Goal: Task Accomplishment & Management: Manage account settings

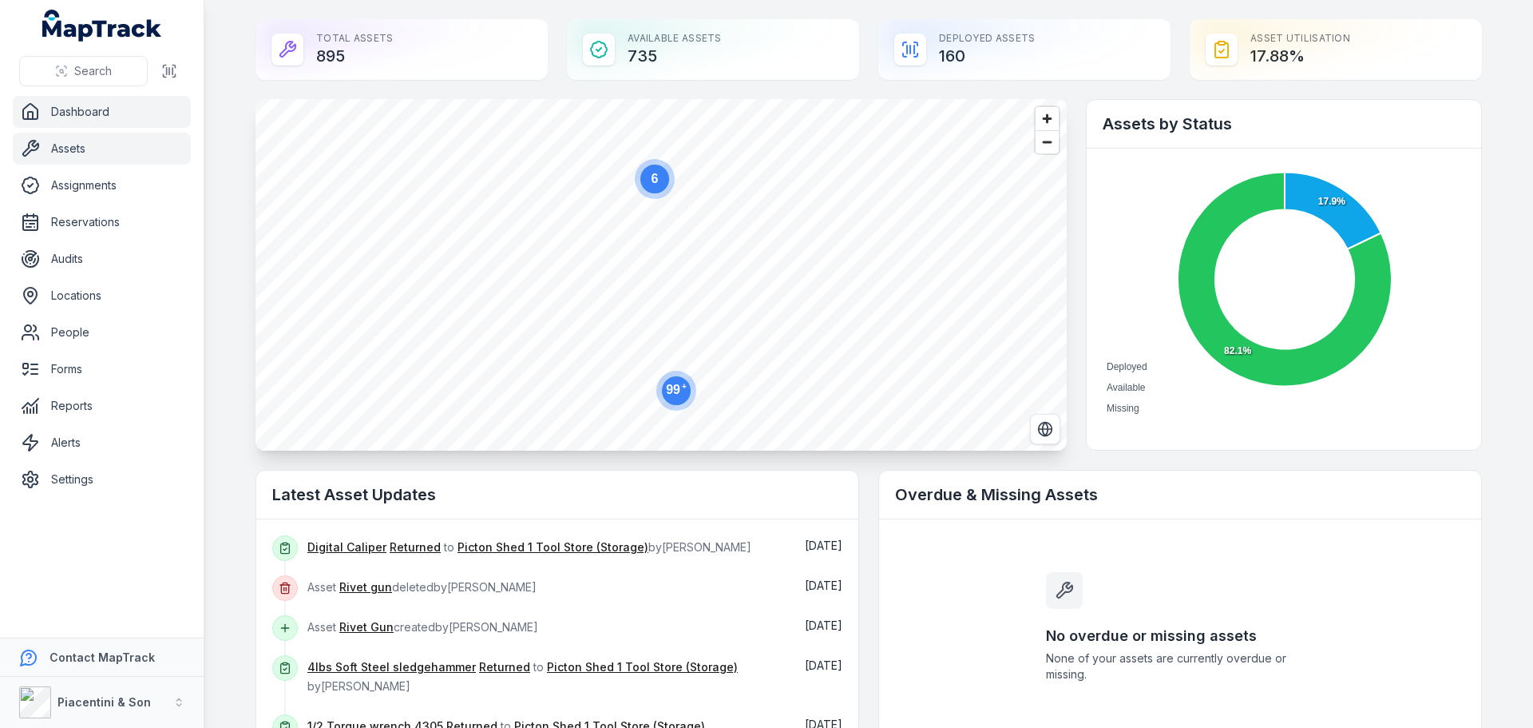
click at [98, 151] on link "Assets" at bounding box center [102, 149] width 178 height 32
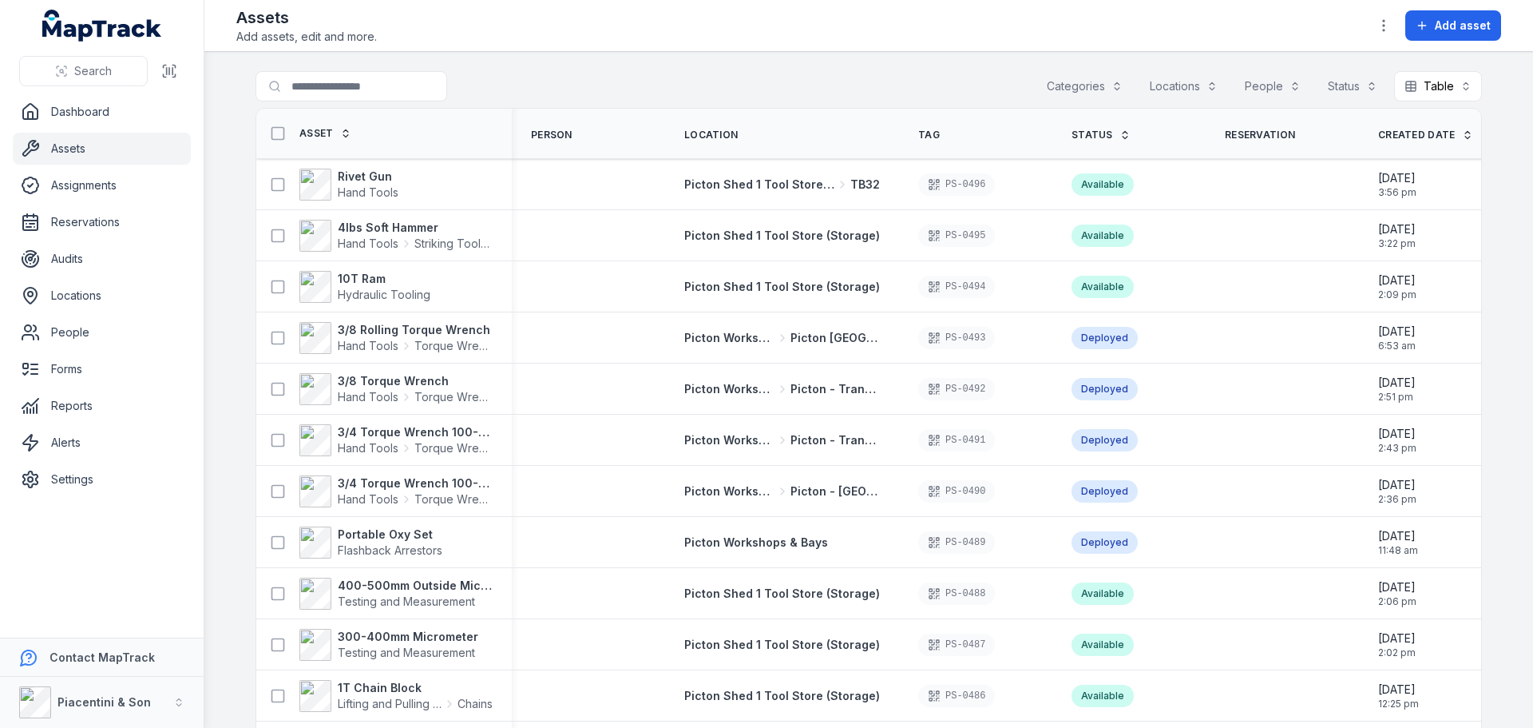
click at [1052, 90] on button "Categories" at bounding box center [1085, 86] width 97 height 30
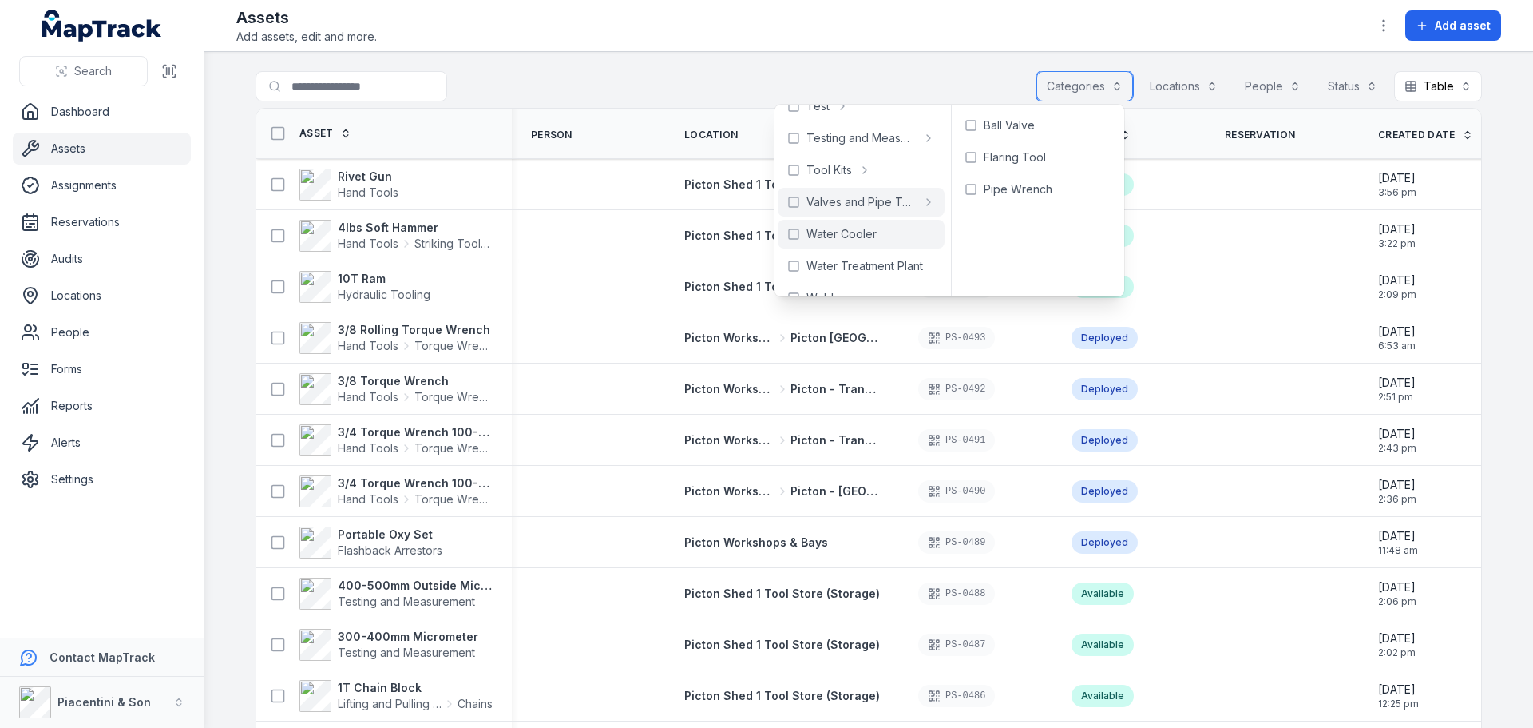
scroll to position [712, 0]
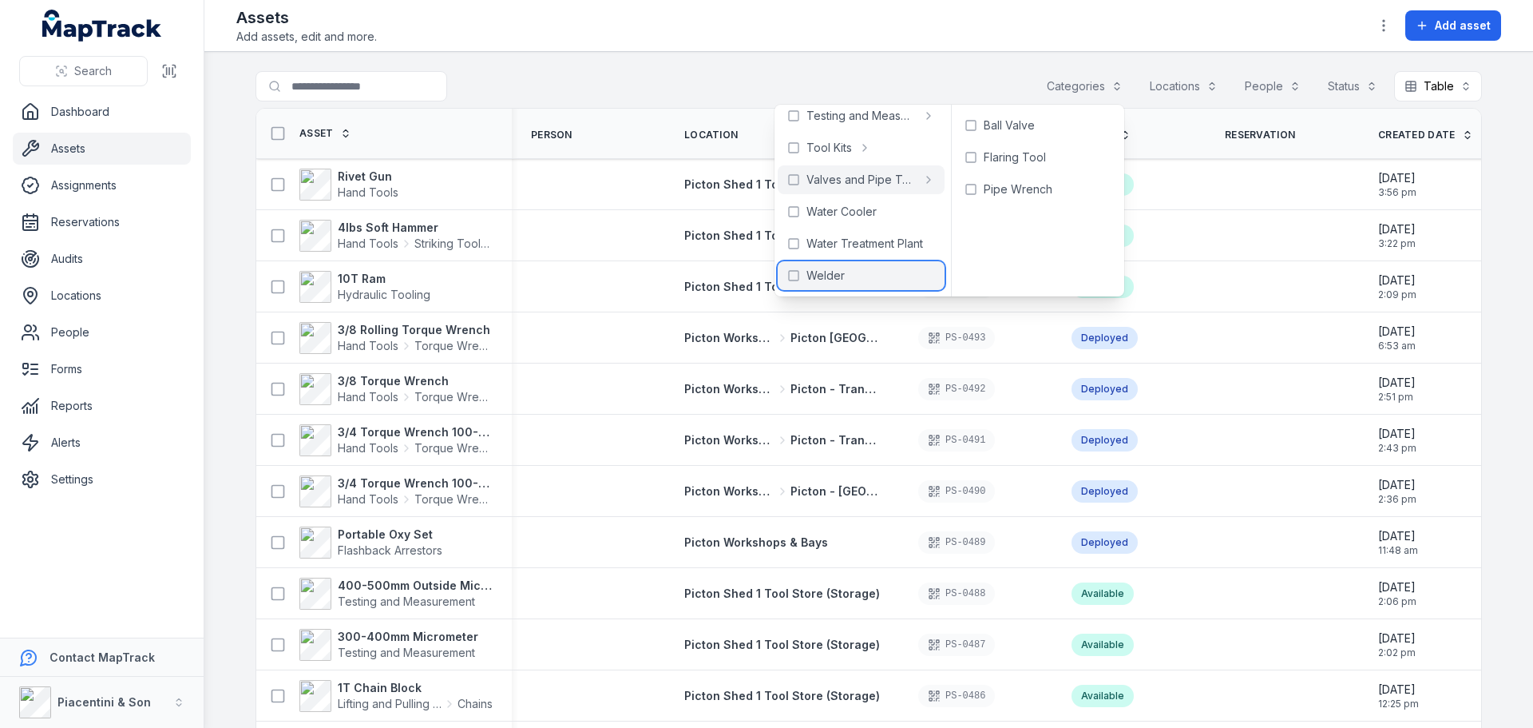
click at [828, 274] on span "Welder" at bounding box center [826, 276] width 38 height 16
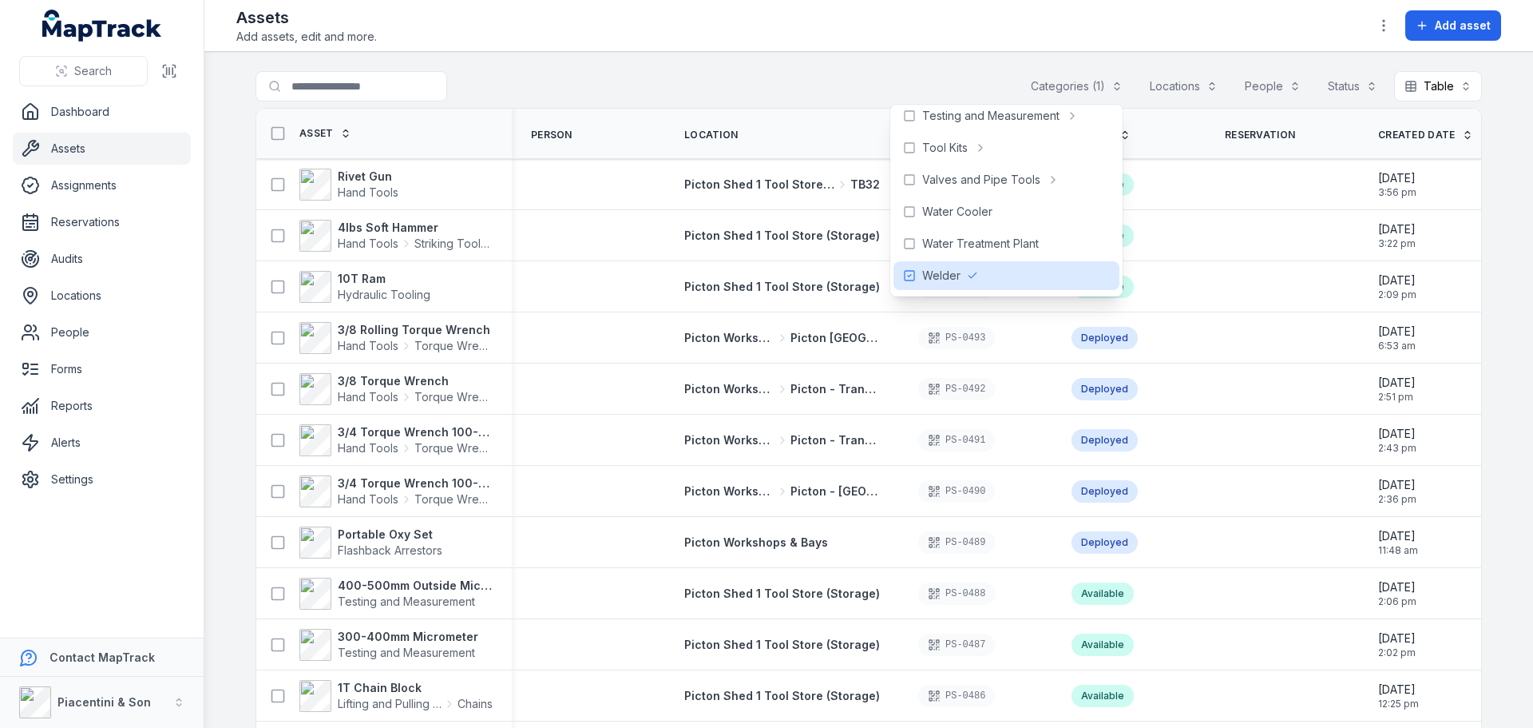
click at [716, 91] on div "**********" at bounding box center [869, 89] width 1227 height 37
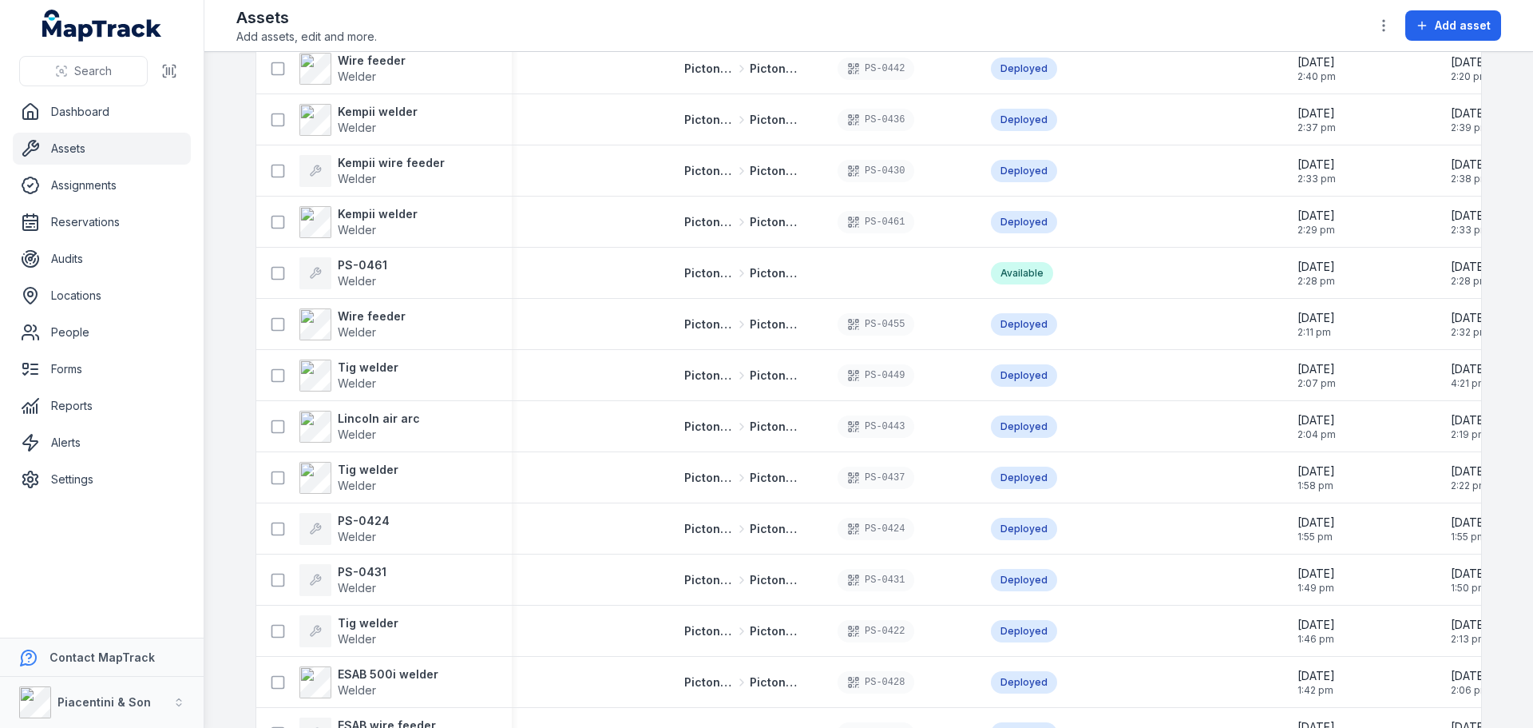
scroll to position [2541, 0]
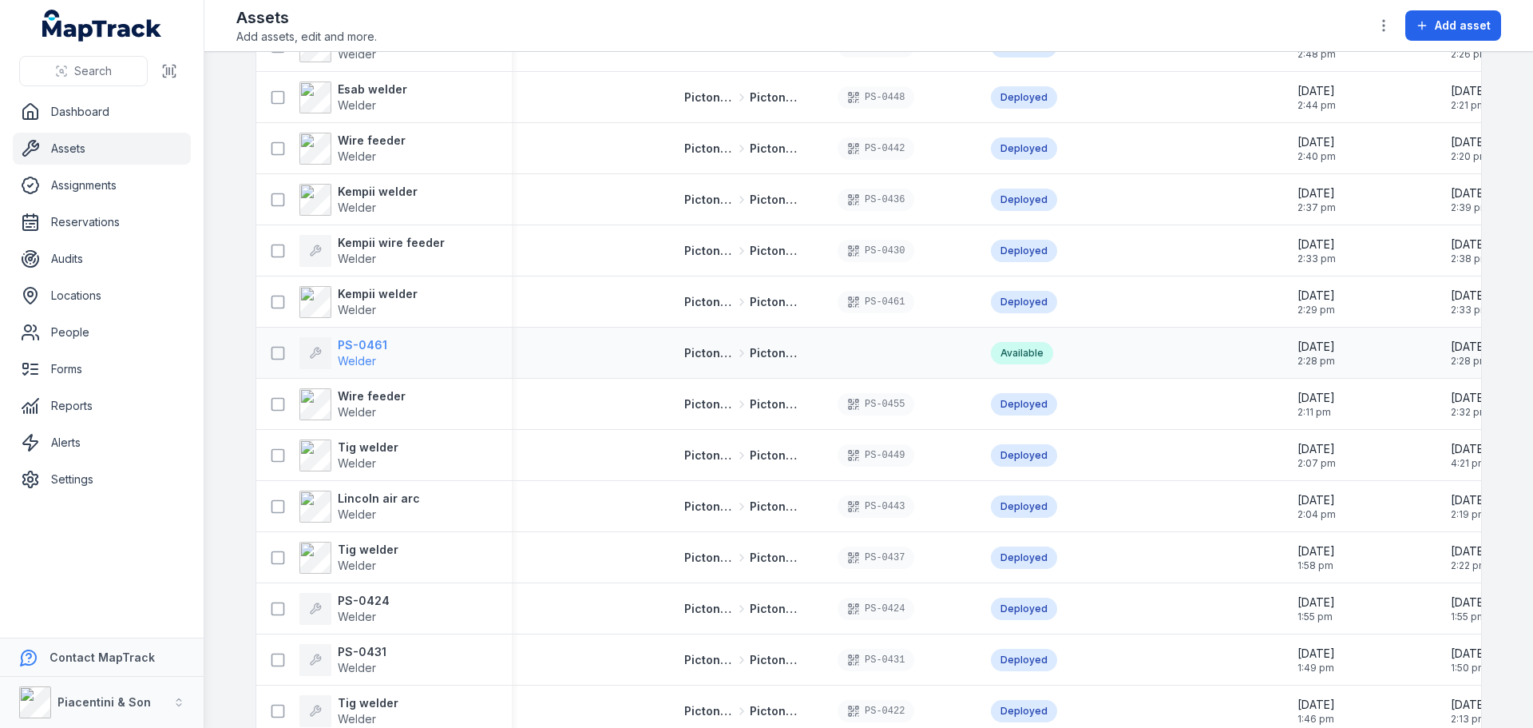
click at [372, 342] on strong "PS-0461" at bounding box center [363, 345] width 50 height 16
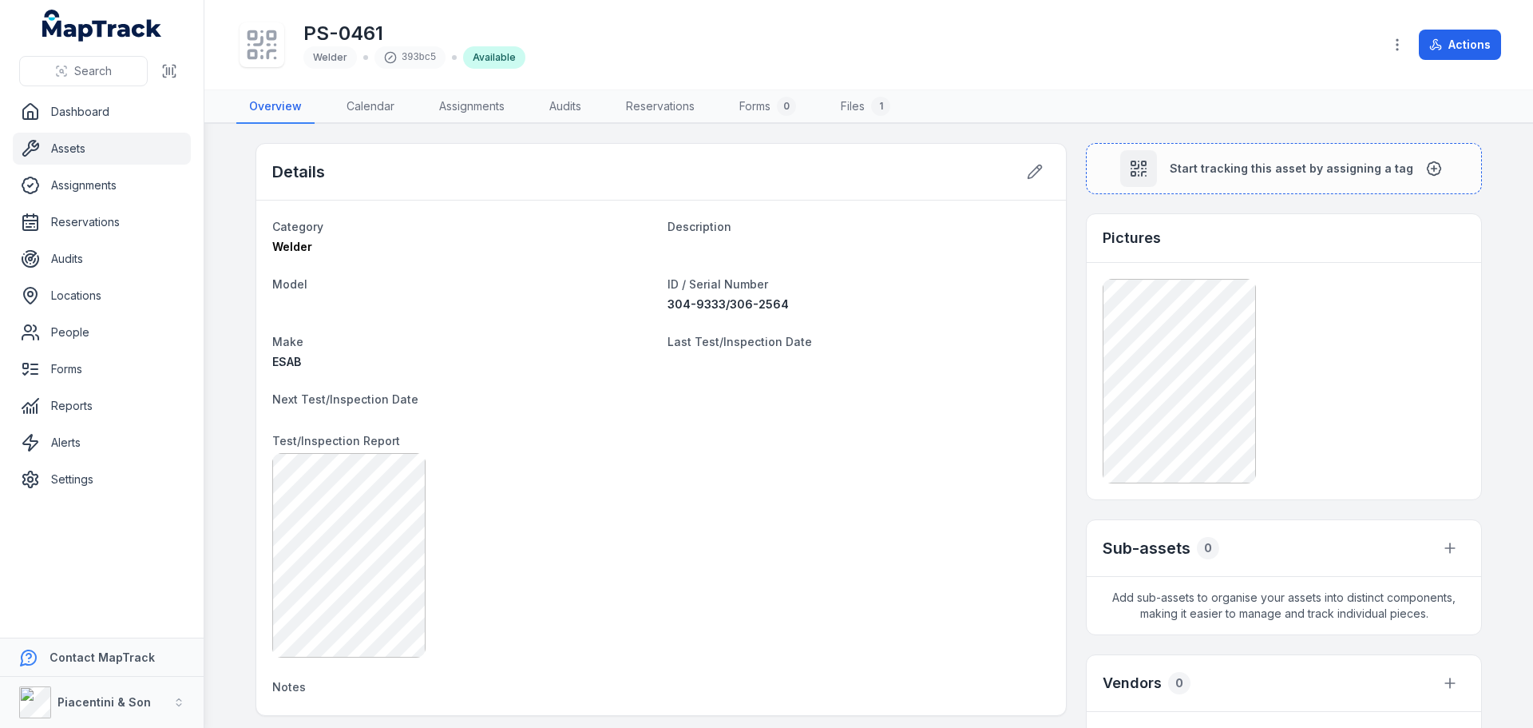
click at [106, 152] on link "Assets" at bounding box center [102, 149] width 178 height 32
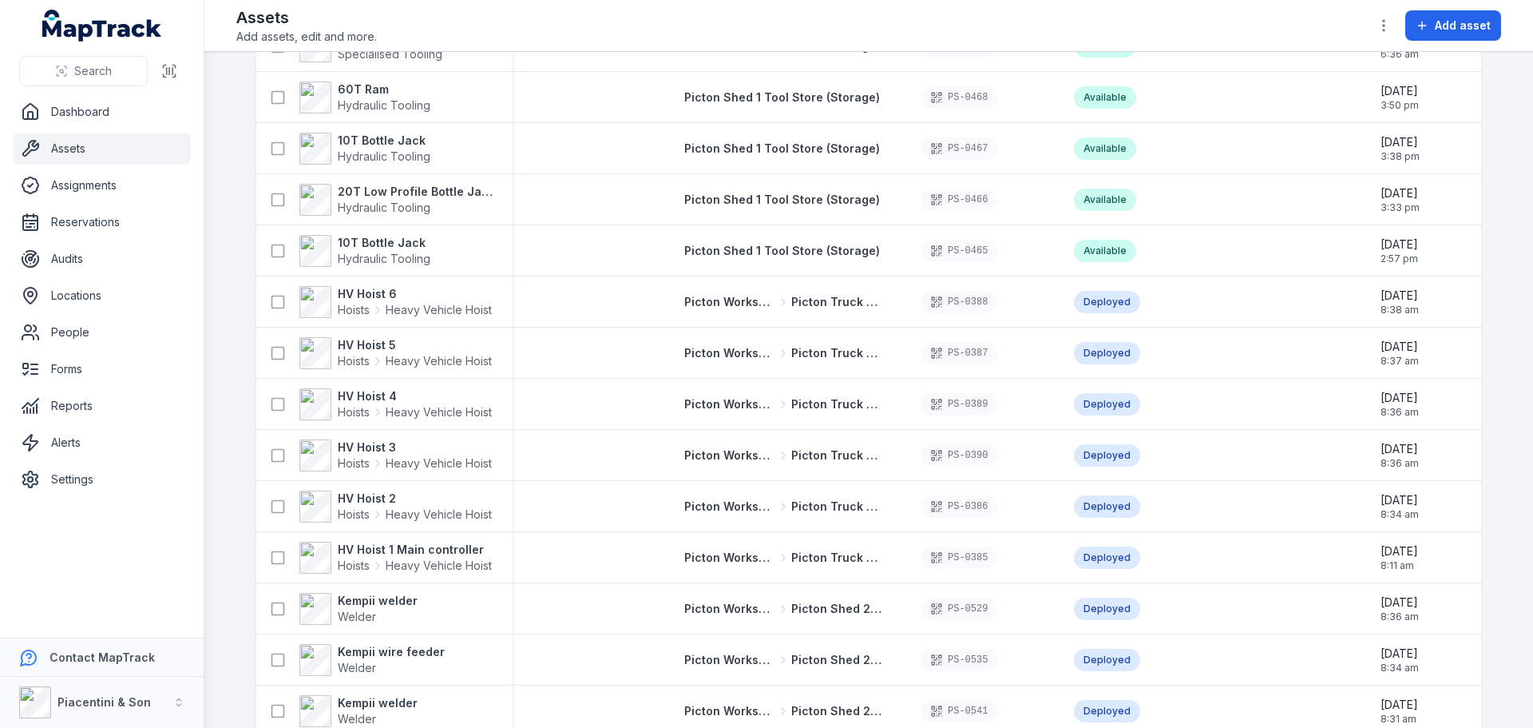
scroll to position [1694, 0]
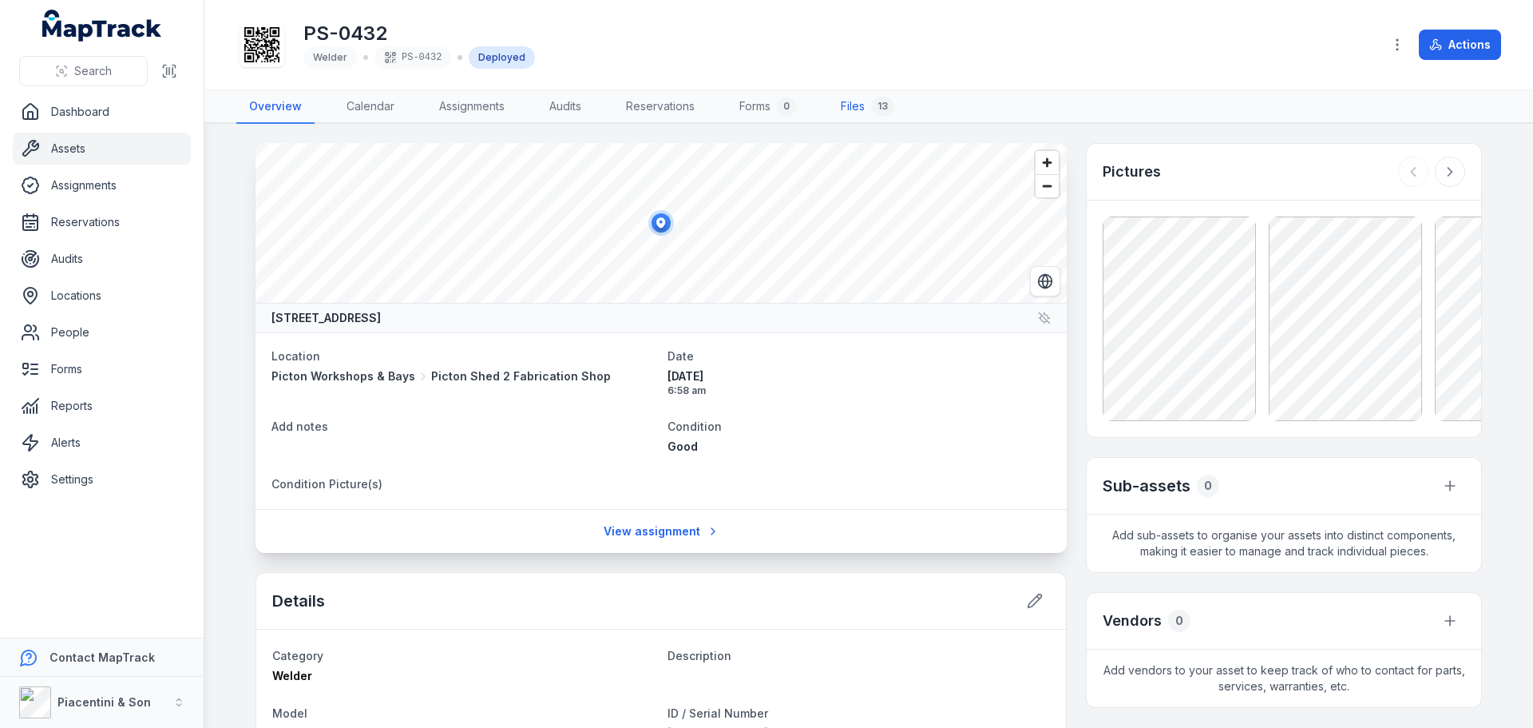
click at [859, 109] on link "Files 13" at bounding box center [867, 107] width 79 height 34
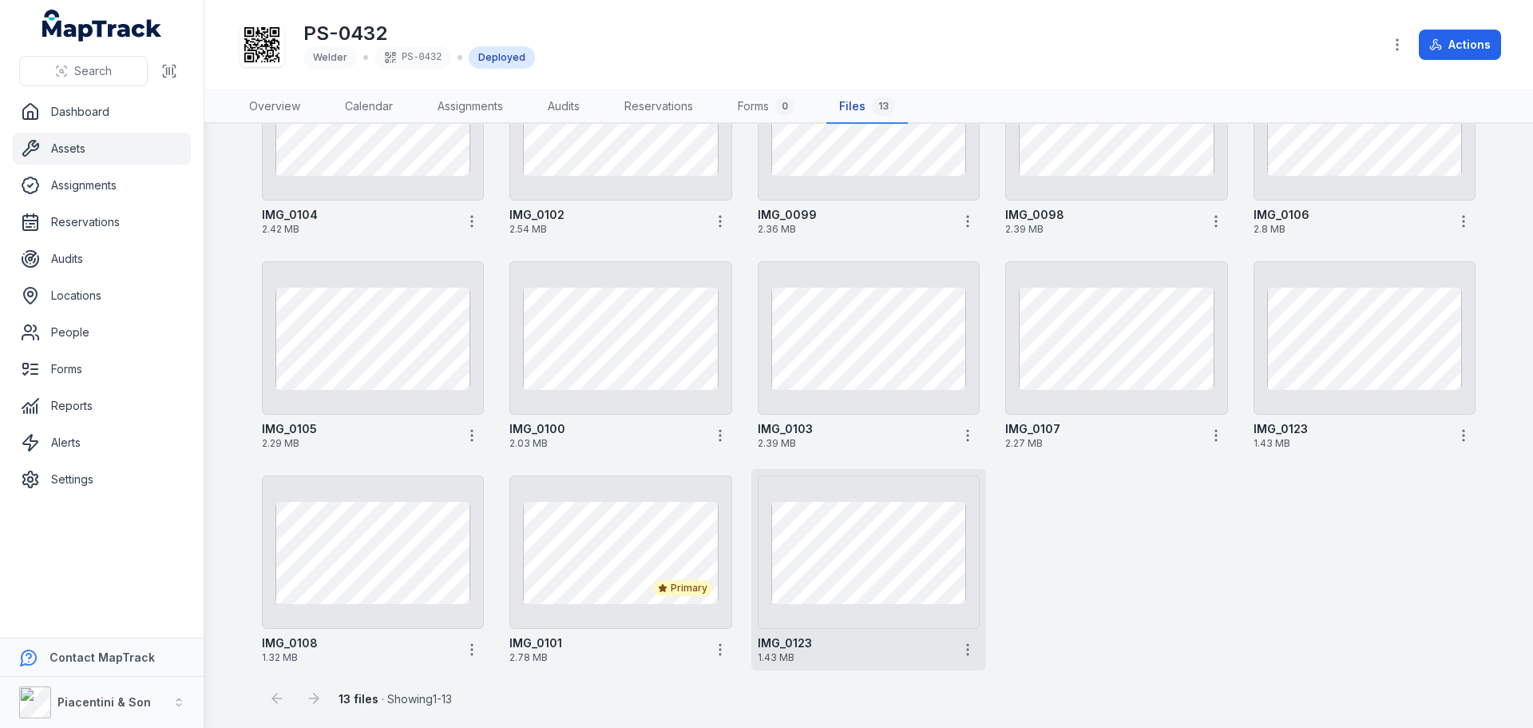
scroll to position [144, 0]
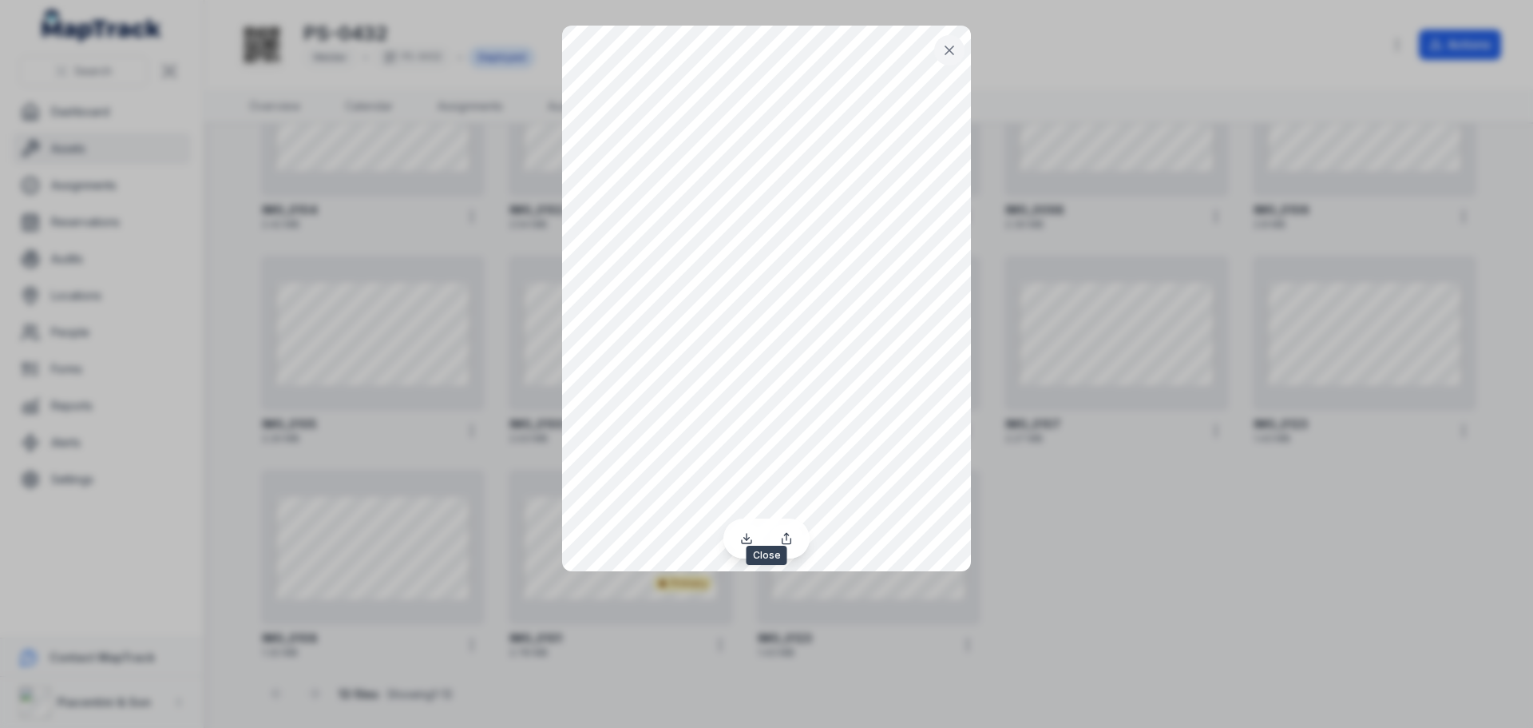
click at [944, 50] on icon at bounding box center [950, 50] width 16 height 16
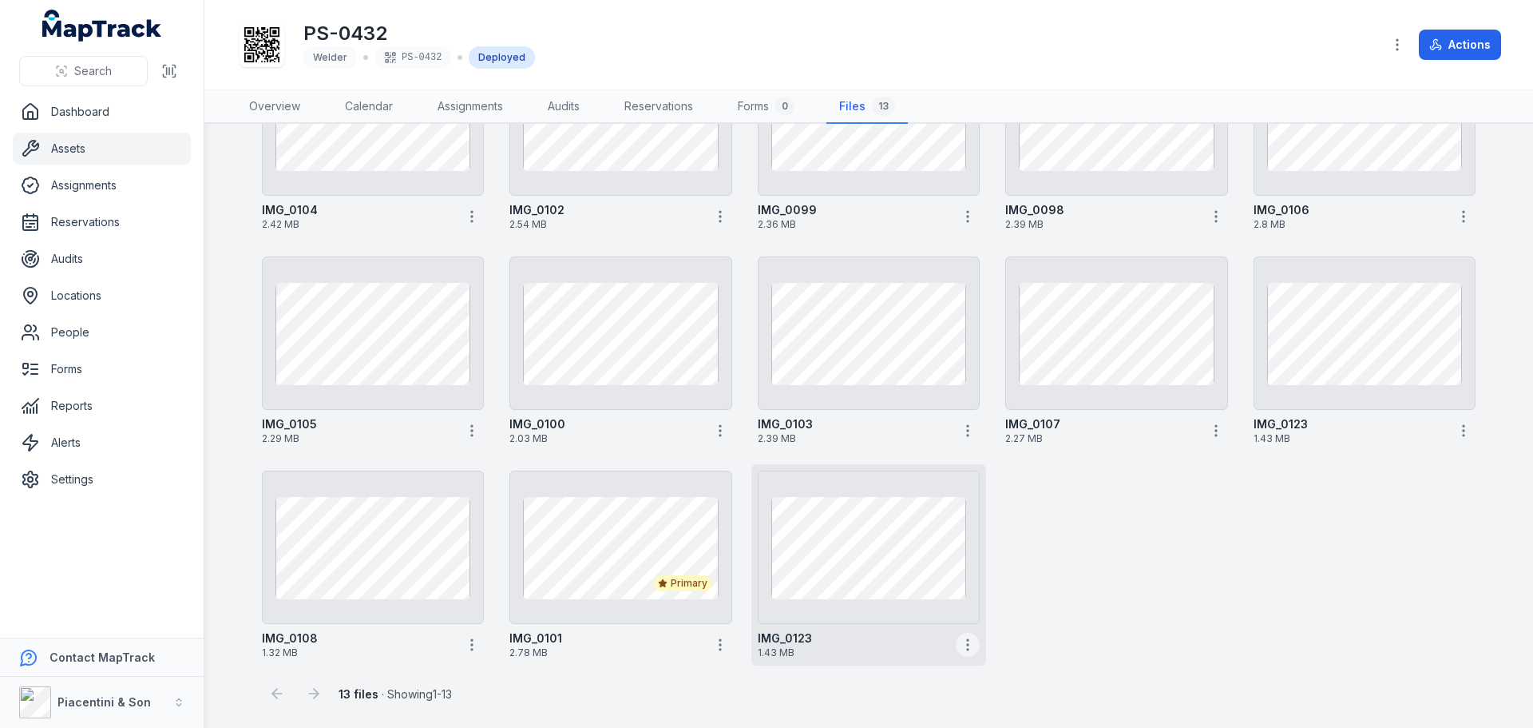
click at [962, 637] on icon "button" at bounding box center [968, 645] width 16 height 16
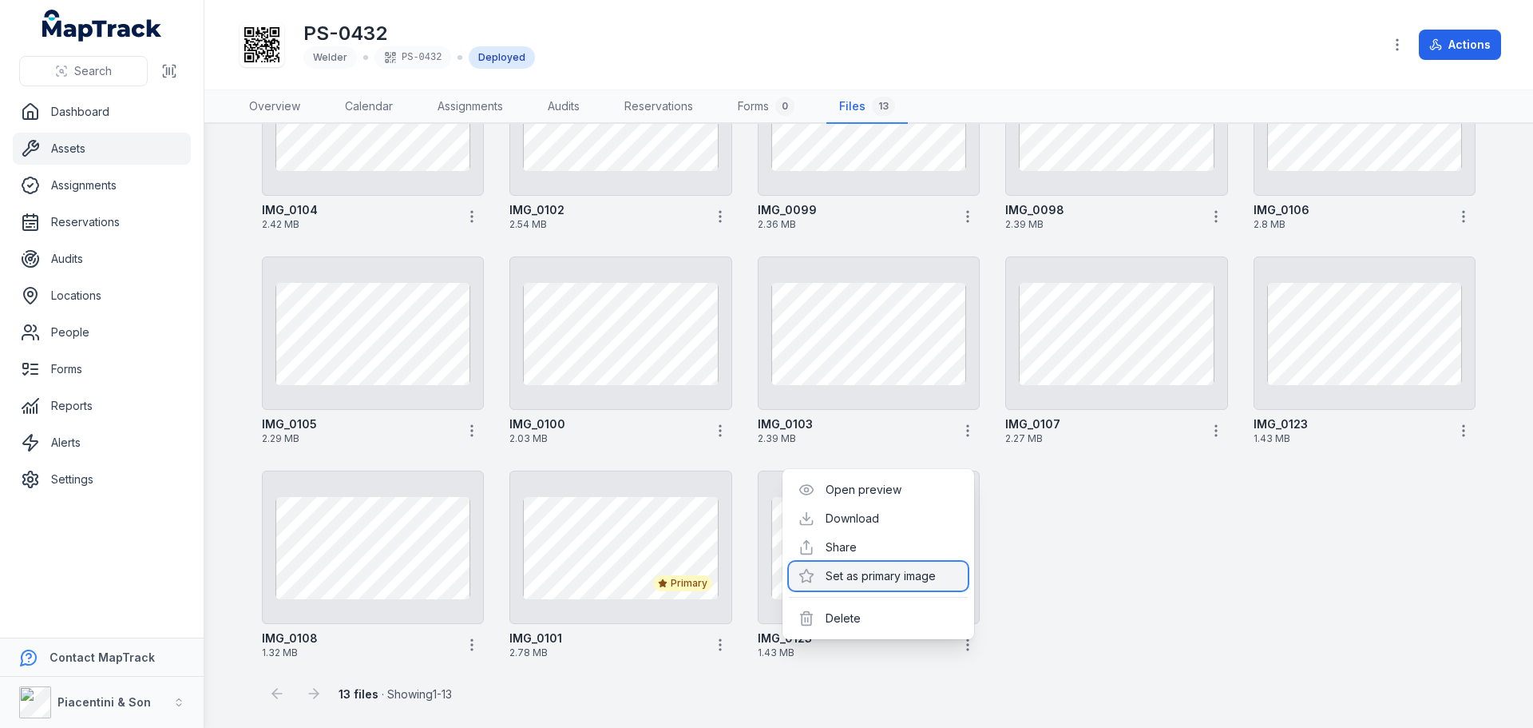
click at [920, 581] on div "Set as primary image" at bounding box center [878, 575] width 179 height 29
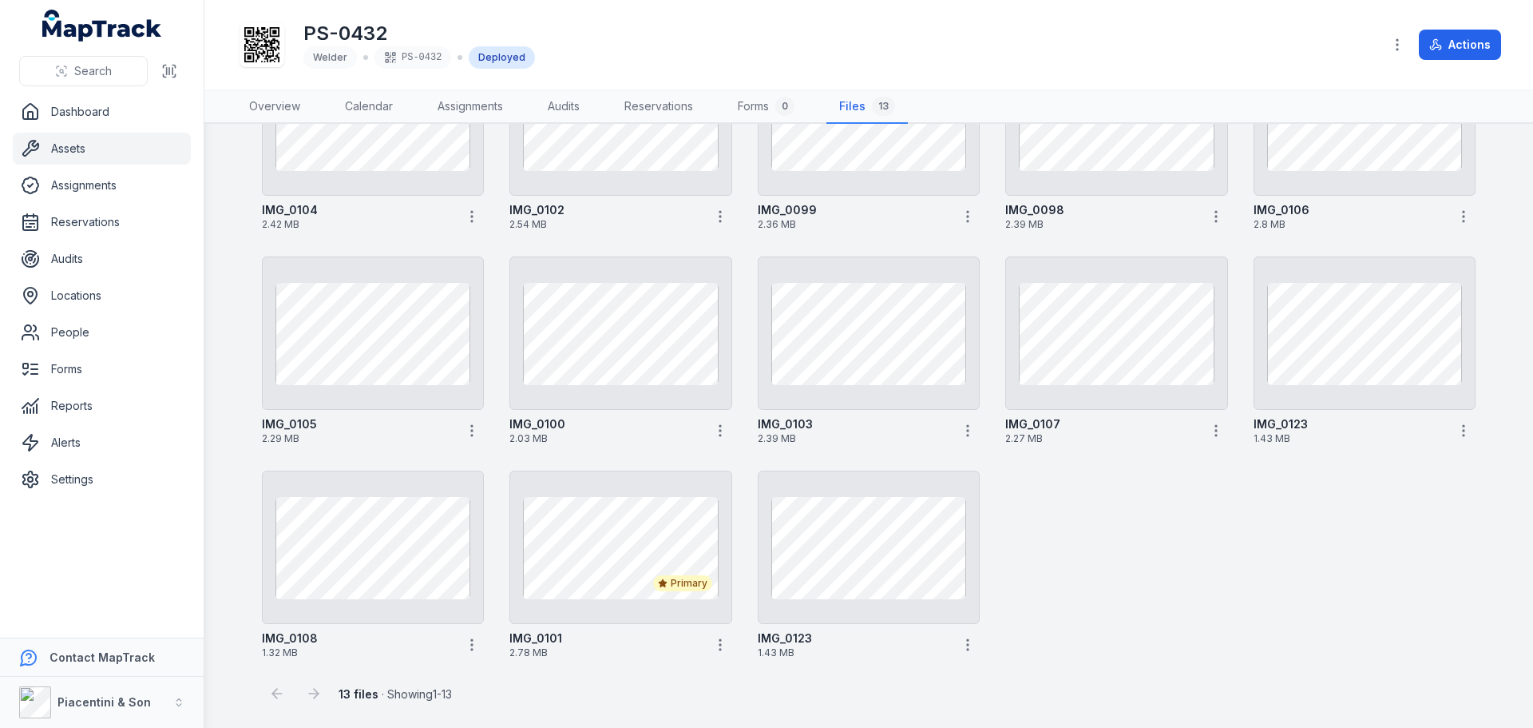
click at [1079, 603] on div "IMG_0104 2.42 MB IMG_0102 2.54 MB IMG_0099 2.36 MB IMG_0098 2.39 MB IMG_0106 2.…" at bounding box center [869, 350] width 1227 height 629
